Goal: Information Seeking & Learning: Learn about a topic

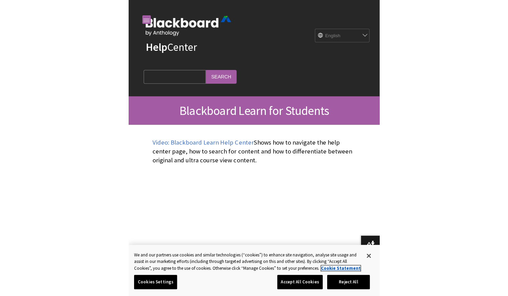
scroll to position [619, 0]
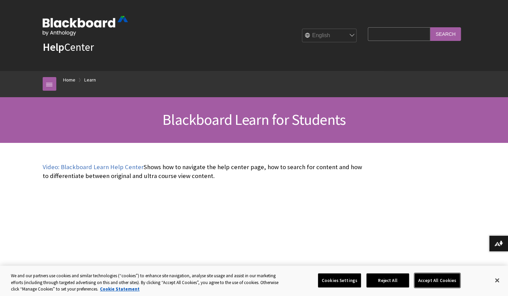
click at [437, 279] on button "Accept All Cookies" at bounding box center [437, 280] width 45 height 14
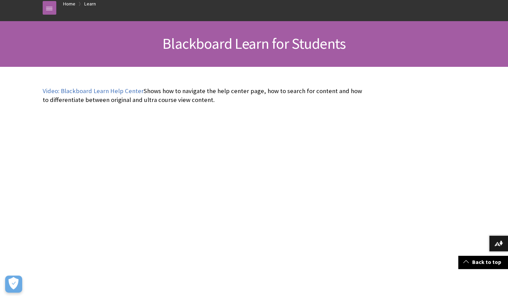
scroll to position [0, 0]
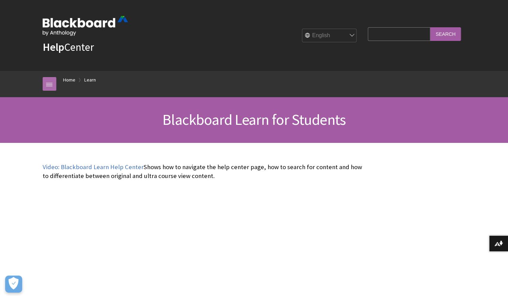
click at [51, 86] on link at bounding box center [50, 84] width 14 height 14
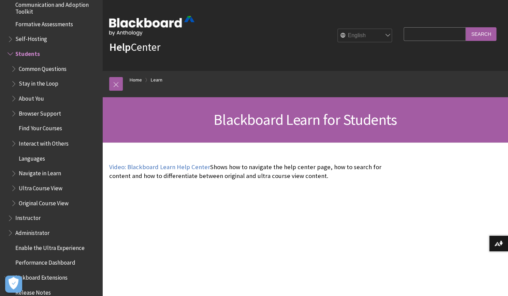
click at [11, 54] on span "Book outline for Blackboard Learn Help" at bounding box center [11, 52] width 7 height 9
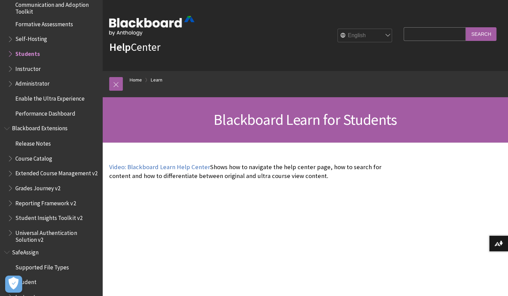
click at [11, 54] on span "Book outline for Blackboard Learn Help" at bounding box center [11, 52] width 7 height 9
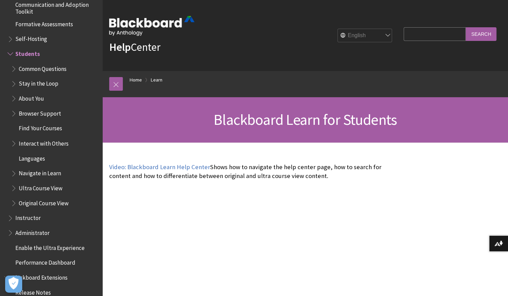
click at [222, 39] on div "English عربية Català Cymraeg Deutsch Español Suomi Français עברית Italiano 日本語 …" at bounding box center [295, 35] width 201 height 18
click at [116, 86] on link at bounding box center [116, 84] width 14 height 14
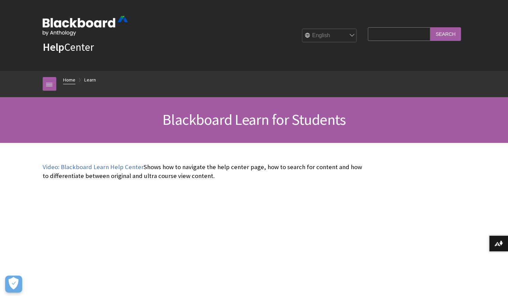
click at [74, 80] on link "Home" at bounding box center [69, 80] width 12 height 9
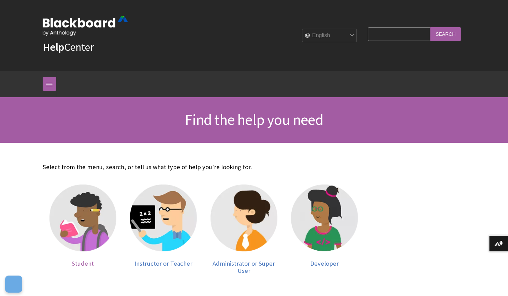
click at [80, 240] on img at bounding box center [82, 218] width 67 height 67
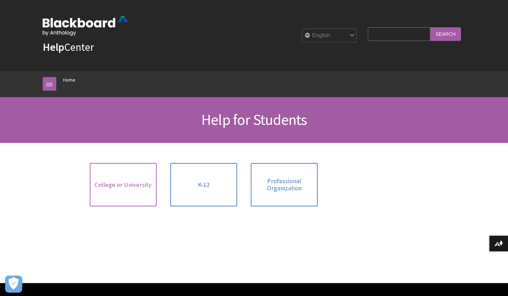
click at [132, 185] on span "College or University" at bounding box center [123, 185] width 57 height 8
